Goal: Task Accomplishment & Management: Use online tool/utility

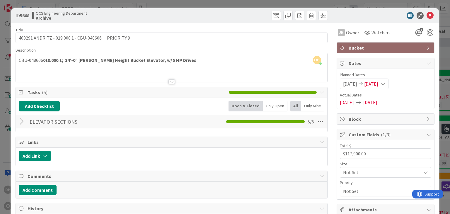
scroll to position [0, 620]
click at [428, 18] on icon at bounding box center [430, 15] width 7 height 7
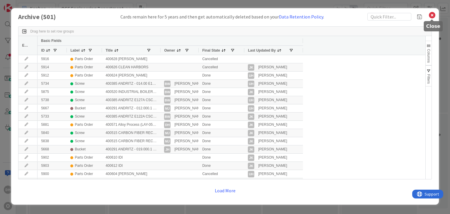
click at [430, 16] on icon at bounding box center [433, 15] width 8 height 8
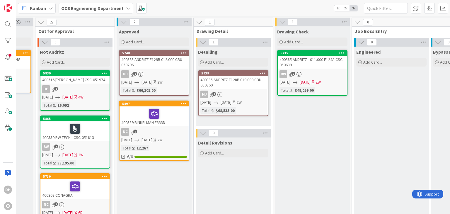
scroll to position [0, 349]
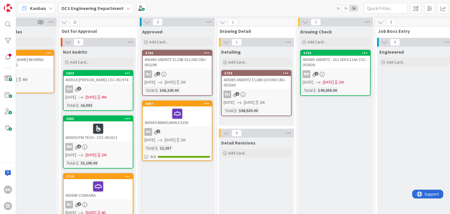
click at [166, 123] on div "400589 BINKELMAN E333D" at bounding box center [177, 116] width 69 height 20
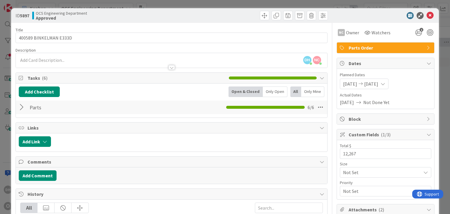
click at [21, 111] on div at bounding box center [23, 107] width 8 height 11
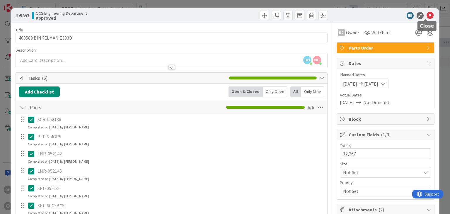
click at [427, 15] on icon at bounding box center [430, 15] width 7 height 7
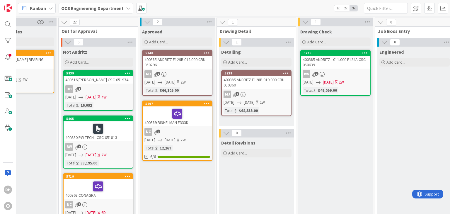
click at [205, 128] on div "NC 2" at bounding box center [177, 132] width 69 height 8
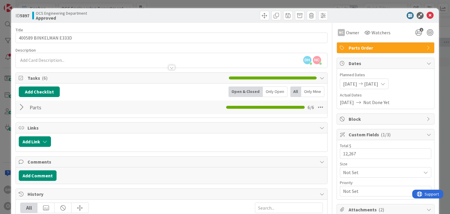
click at [26, 108] on div at bounding box center [23, 107] width 8 height 11
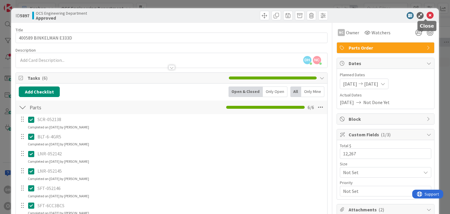
click at [427, 15] on icon at bounding box center [430, 15] width 7 height 7
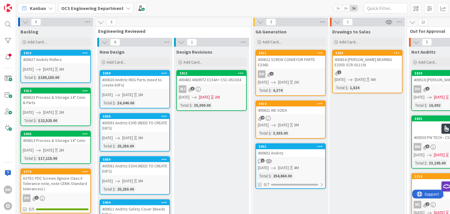
click at [131, 82] on div "400620 Andritz HDG Parts (need to create DXFs)" at bounding box center [134, 82] width 69 height 13
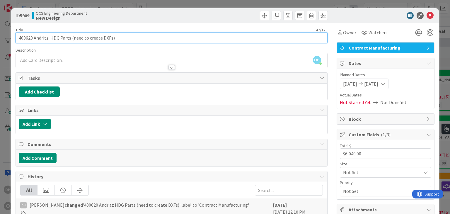
drag, startPoint x: 33, startPoint y: 38, endPoint x: 19, endPoint y: 40, distance: 13.9
click at [19, 40] on input "400620 Andritz HDG Parts (need to create DXFs)" at bounding box center [172, 38] width 312 height 11
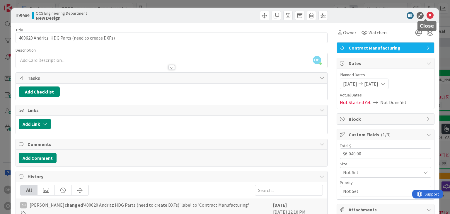
click at [427, 14] on icon at bounding box center [430, 15] width 7 height 7
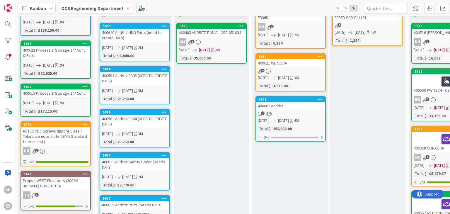
scroll to position [29, 0]
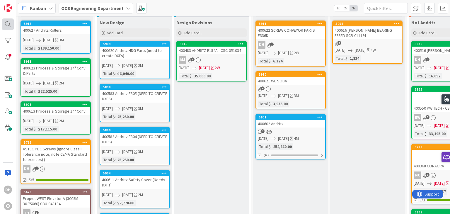
click at [7, 26] on div at bounding box center [8, 24] width 12 height 12
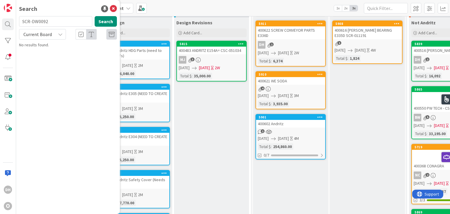
type input "SCR-DW0092"
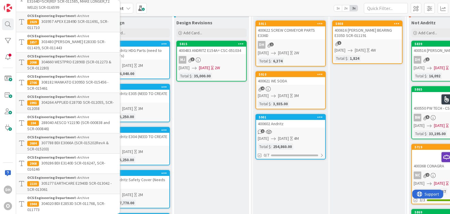
scroll to position [0, 0]
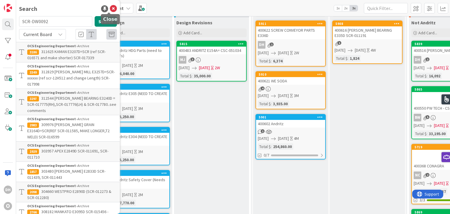
click at [110, 10] on icon at bounding box center [113, 8] width 7 height 7
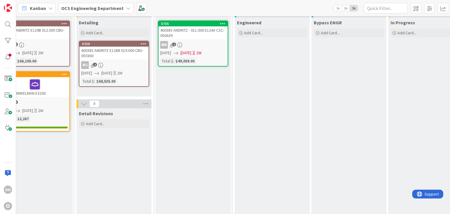
scroll to position [0, 491]
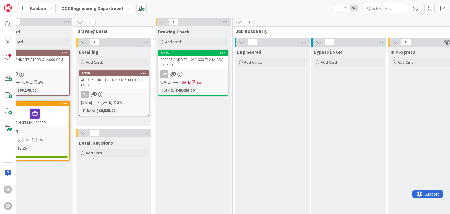
click at [203, 64] on div "400385 ANDRITZ - 011.000 E124A CSC- 050639" at bounding box center [193, 62] width 69 height 13
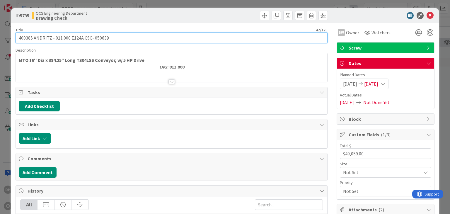
drag, startPoint x: 110, startPoint y: 38, endPoint x: 84, endPoint y: 43, distance: 26.7
click at [84, 43] on div "Title 42 / 128 400385 ANDRITZ - 011.000 E124A CSC- 050639 Description MTO 16'' …" at bounding box center [172, 192] width 312 height 338
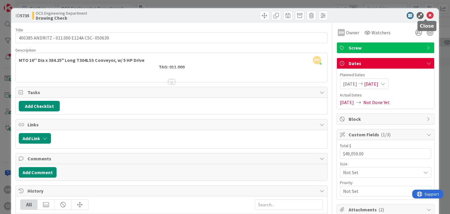
click at [428, 16] on icon at bounding box center [430, 15] width 7 height 7
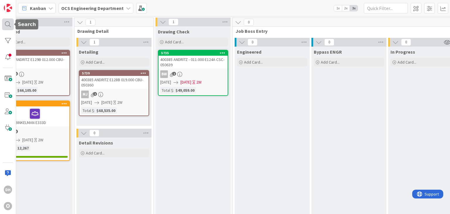
click at [7, 23] on div at bounding box center [8, 24] width 12 height 12
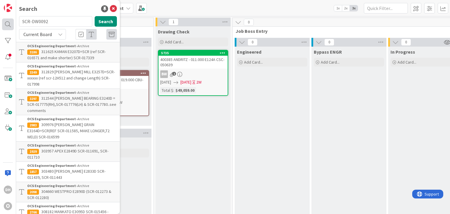
drag, startPoint x: 53, startPoint y: 23, endPoint x: 9, endPoint y: 19, distance: 43.8
click at [11, 20] on div "DH O Search SCR-DW0092 Search Current Board OCS Engineering Department › Archiv…" at bounding box center [8, 107] width 16 height 214
type input "400385"
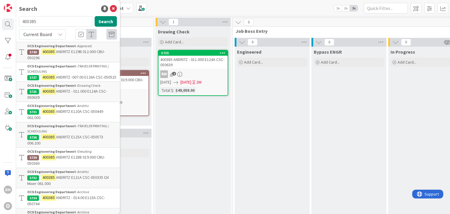
click at [100, 72] on div "OCS Engineering Department › TRAVELER PRINTING / SCHEDULING" at bounding box center [72, 69] width 90 height 11
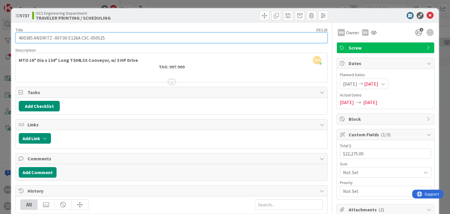
drag, startPoint x: 112, startPoint y: 39, endPoint x: 81, endPoint y: 43, distance: 31.3
click at [81, 43] on div "Title 39 / 128 400385 ANDRITZ -007.00 E126A CSC-050525 Description DH [PERSON_N…" at bounding box center [172, 192] width 312 height 338
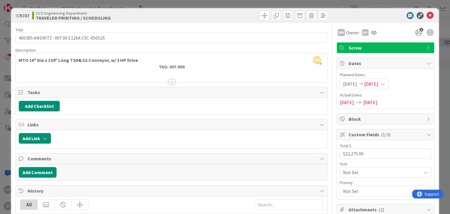
click at [429, 15] on div at bounding box center [383, 15] width 104 height 7
click at [427, 16] on icon at bounding box center [430, 15] width 7 height 7
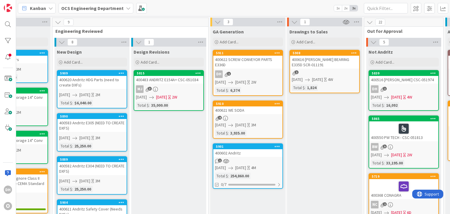
scroll to position [0, 38]
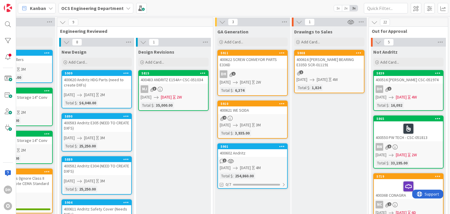
click at [254, 62] on div "400622 SCREW CONVEYOR PARTS E336D" at bounding box center [252, 62] width 69 height 13
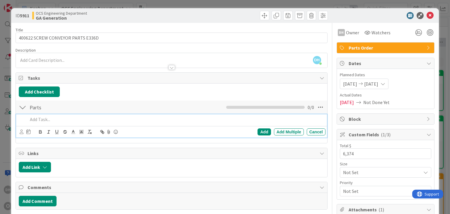
click at [40, 120] on p at bounding box center [175, 119] width 295 height 7
click at [258, 133] on div "Add" at bounding box center [264, 131] width 13 height 7
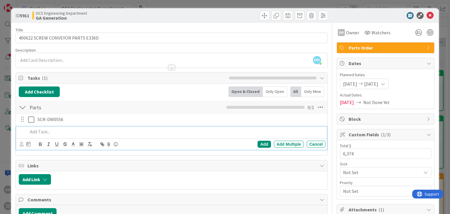
click at [45, 127] on div at bounding box center [176, 132] width 300 height 10
click at [258, 145] on div "Add" at bounding box center [264, 144] width 13 height 7
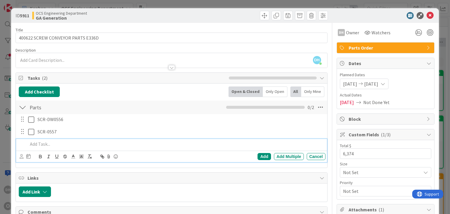
click at [62, 143] on p at bounding box center [175, 144] width 295 height 7
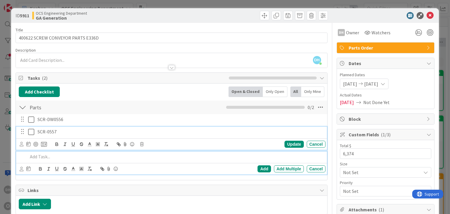
click at [42, 132] on p "SCR-0557" at bounding box center [181, 131] width 286 height 7
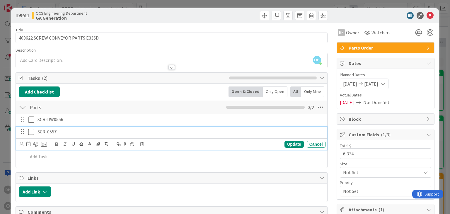
click at [45, 131] on p "SCR-0557" at bounding box center [181, 131] width 286 height 7
click at [47, 130] on p "SCR-0557" at bounding box center [181, 131] width 286 height 7
click at [288, 141] on div "Update" at bounding box center [294, 144] width 19 height 7
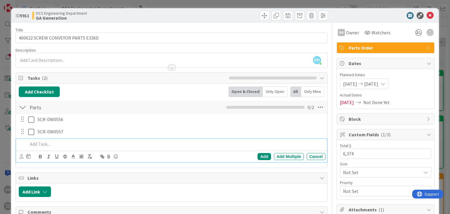
click at [69, 146] on p at bounding box center [175, 144] width 295 height 7
click at [274, 154] on div "Add Multiple" at bounding box center [289, 156] width 30 height 7
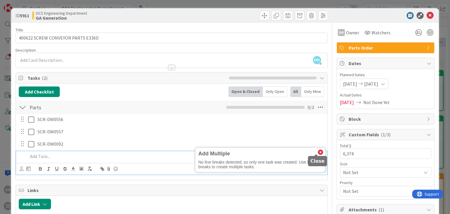
click at [318, 150] on icon at bounding box center [320, 152] width 5 height 5
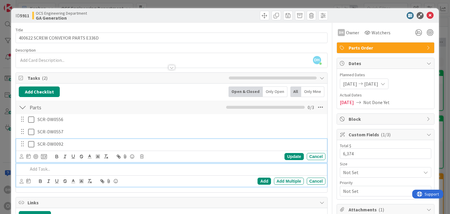
click at [33, 143] on icon at bounding box center [32, 144] width 9 height 7
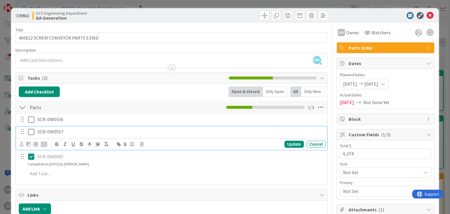
click at [33, 132] on icon at bounding box center [32, 131] width 9 height 7
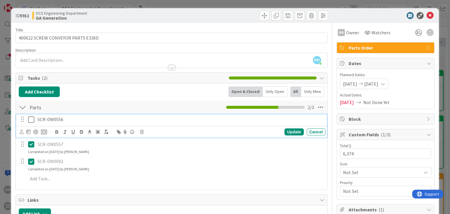
click at [30, 117] on icon at bounding box center [32, 119] width 9 height 7
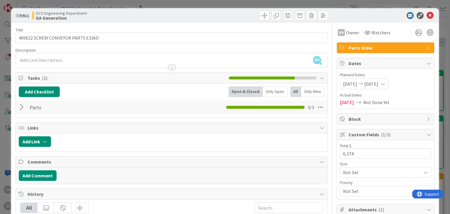
click at [20, 104] on div at bounding box center [23, 107] width 8 height 11
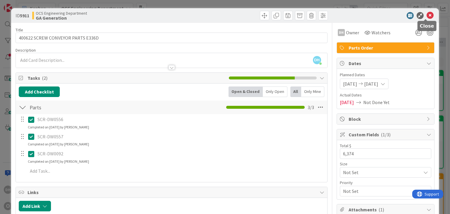
click at [427, 14] on icon at bounding box center [430, 15] width 7 height 7
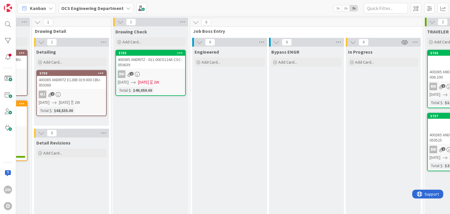
scroll to position [0, 620]
